Goal: Transaction & Acquisition: Obtain resource

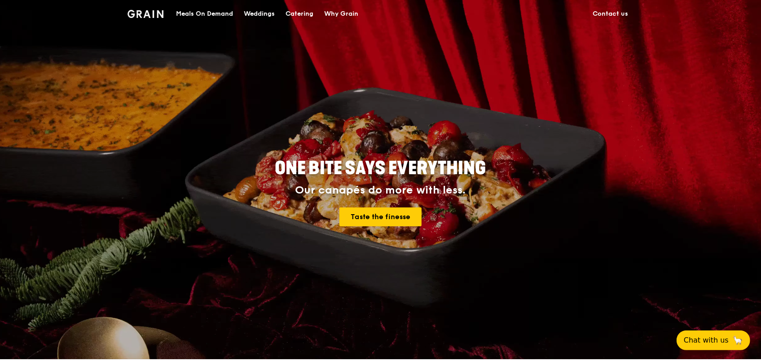
click at [226, 13] on div "Meals On Demand" at bounding box center [204, 13] width 57 height 27
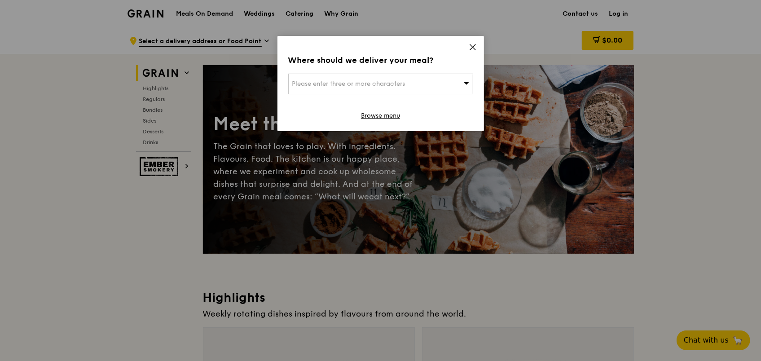
click at [451, 80] on div "Please enter three or more characters" at bounding box center [380, 84] width 185 height 21
click at [450, 81] on input "search" at bounding box center [381, 84] width 184 height 20
click at [471, 50] on icon at bounding box center [472, 47] width 8 height 8
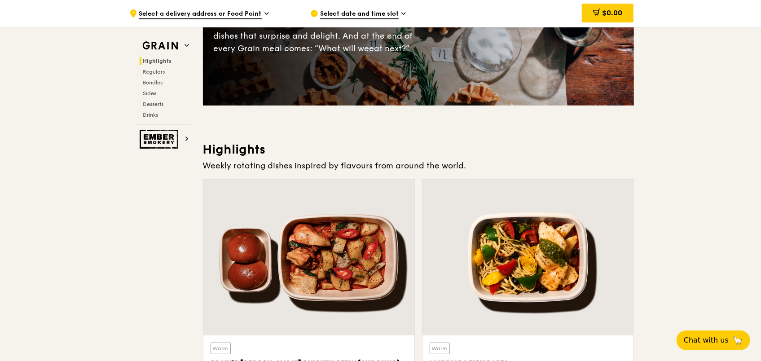
scroll to position [45, 0]
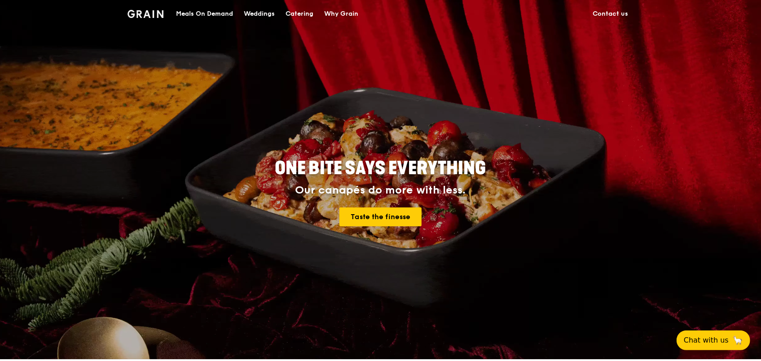
click at [305, 10] on div "Catering" at bounding box center [299, 13] width 28 height 27
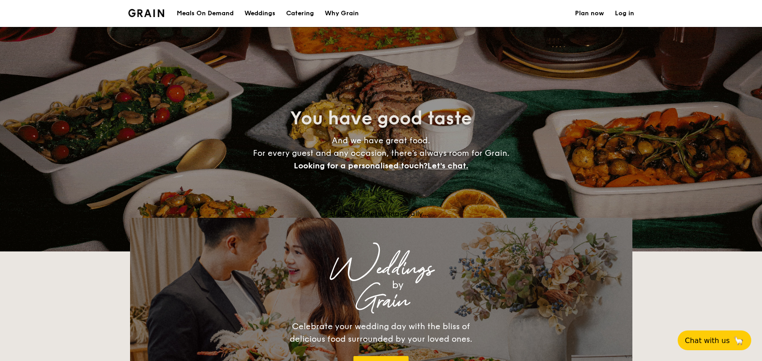
select select
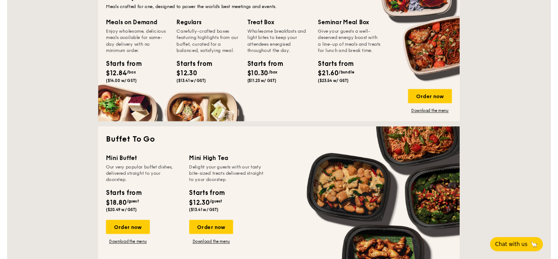
scroll to position [314, 0]
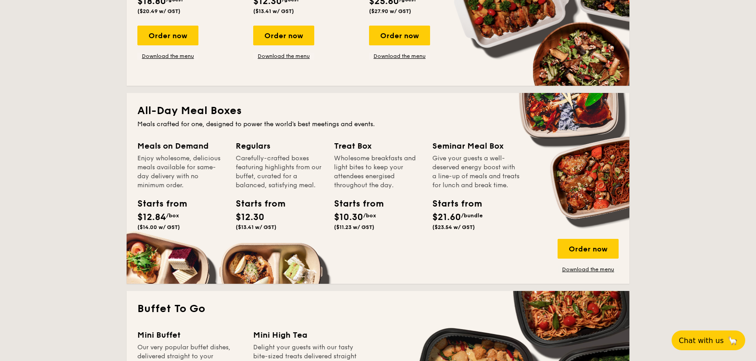
click at [570, 273] on div "All-Day Meal Boxes Meals crafted for one, designed to power the world's best me…" at bounding box center [378, 188] width 503 height 191
click at [570, 270] on link "Download the menu" at bounding box center [587, 269] width 61 height 7
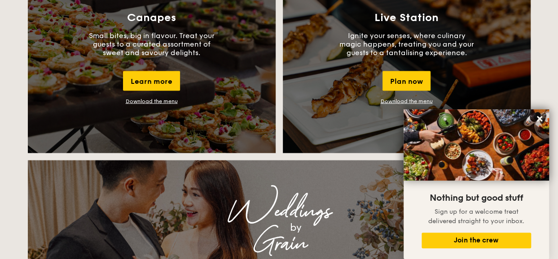
scroll to position [844, 0]
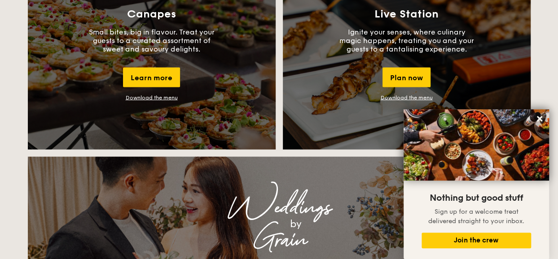
click at [153, 97] on link "Download the menu" at bounding box center [152, 98] width 52 height 6
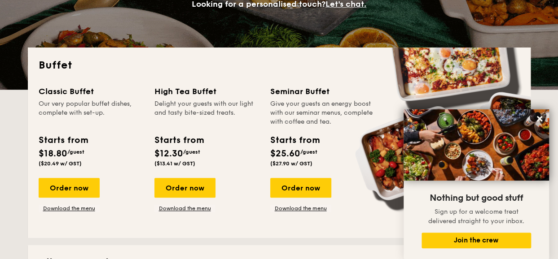
scroll to position [179, 0]
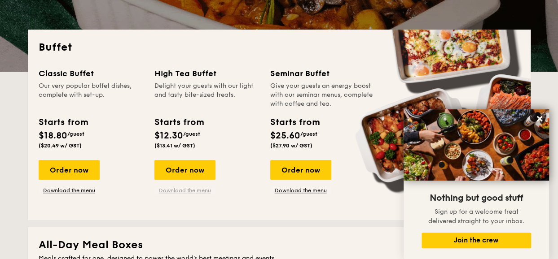
click at [173, 190] on link "Download the menu" at bounding box center [184, 190] width 61 height 7
